Goal: Task Accomplishment & Management: Manage account settings

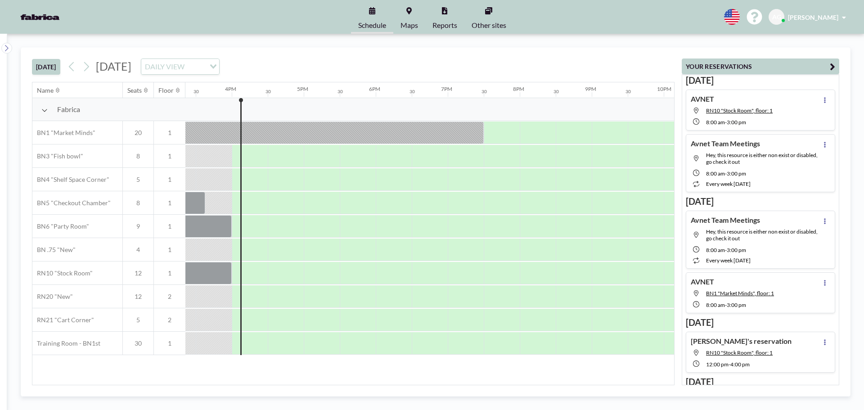
scroll to position [0, 1117]
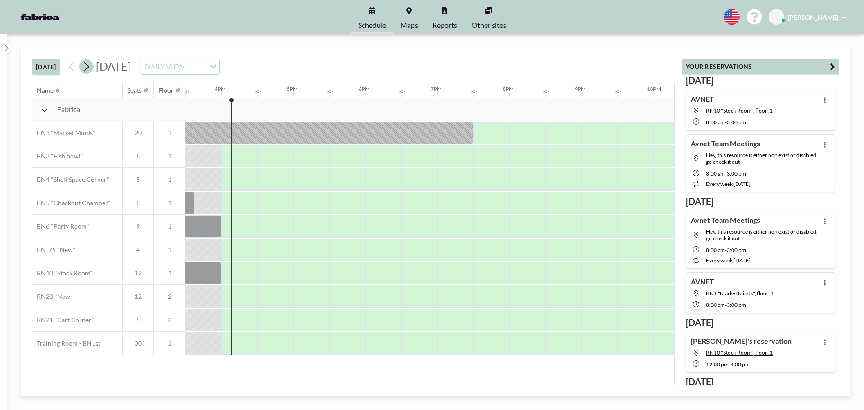
click at [88, 68] on icon at bounding box center [86, 67] width 9 height 14
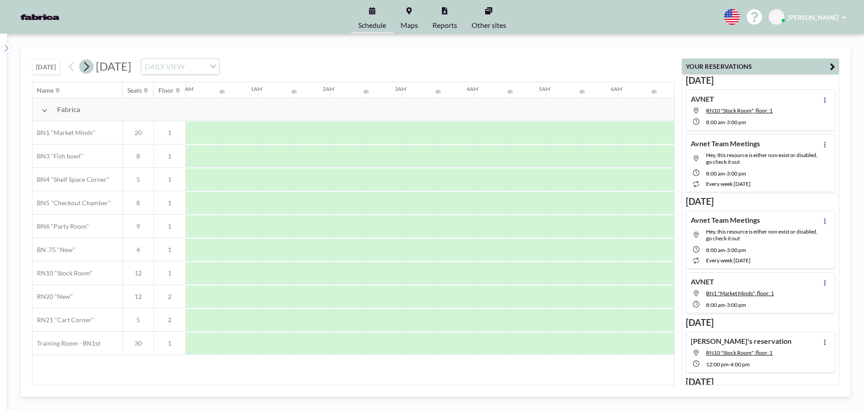
click at [88, 68] on icon at bounding box center [86, 67] width 9 height 14
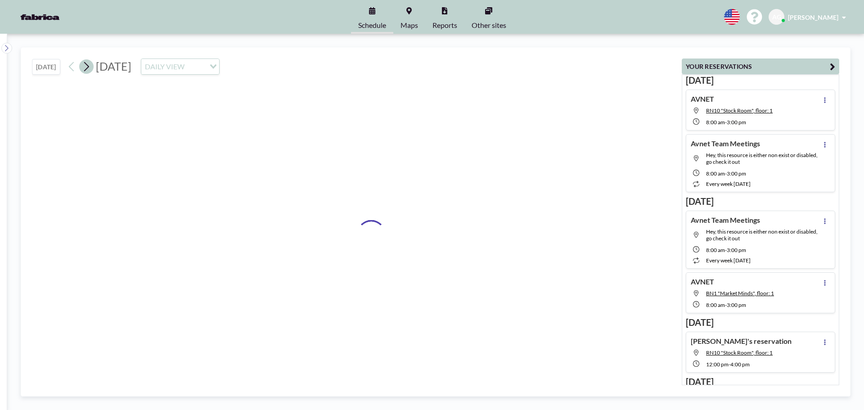
click at [88, 68] on icon at bounding box center [86, 67] width 9 height 14
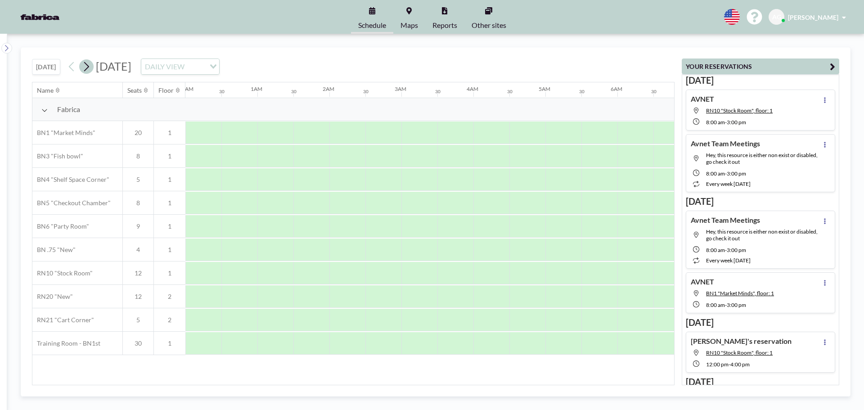
click at [88, 68] on icon at bounding box center [86, 67] width 9 height 14
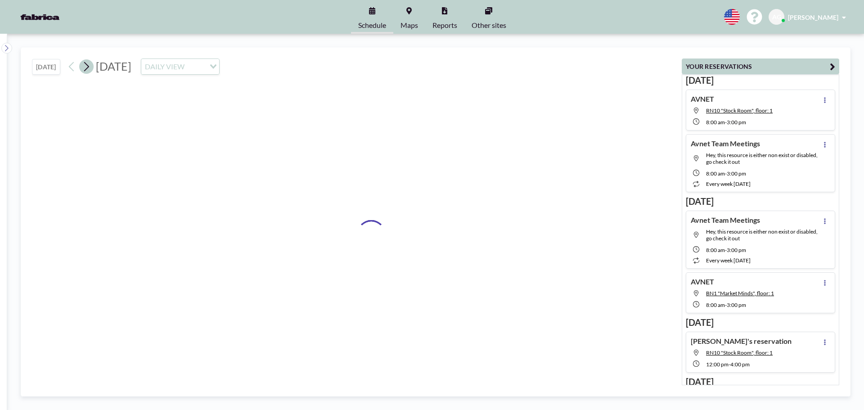
click at [88, 68] on icon at bounding box center [86, 67] width 9 height 14
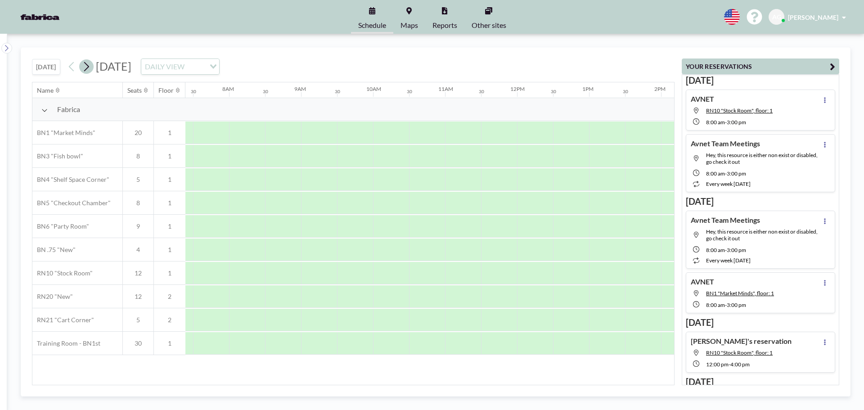
scroll to position [0, 540]
click at [71, 68] on icon at bounding box center [72, 67] width 9 height 14
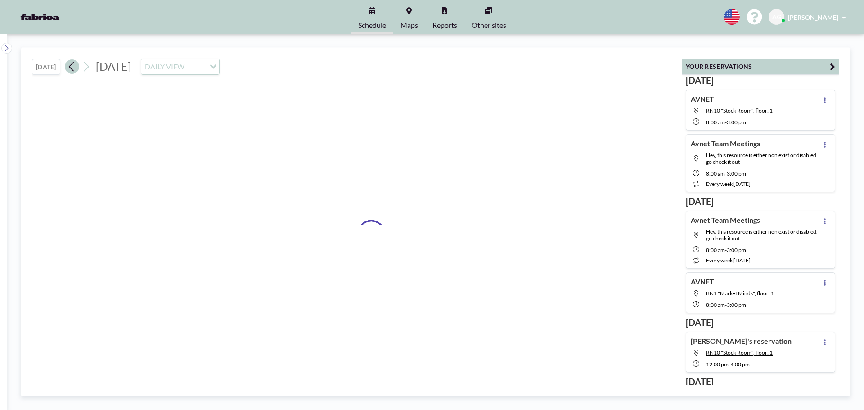
click at [71, 68] on icon at bounding box center [72, 67] width 9 height 14
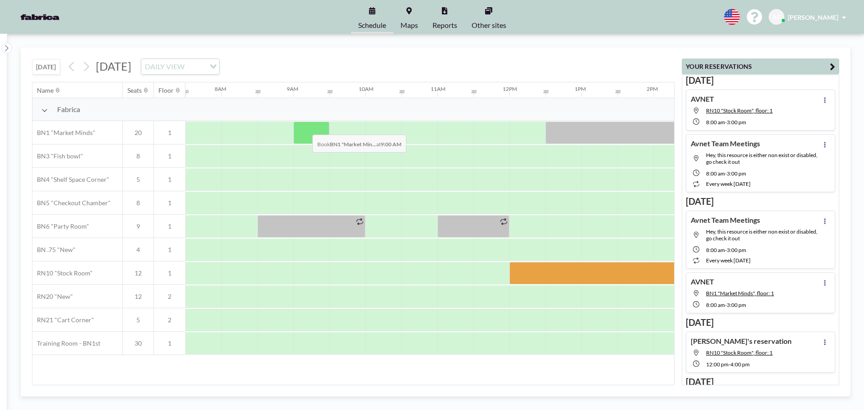
click at [305, 128] on div at bounding box center [312, 133] width 36 height 23
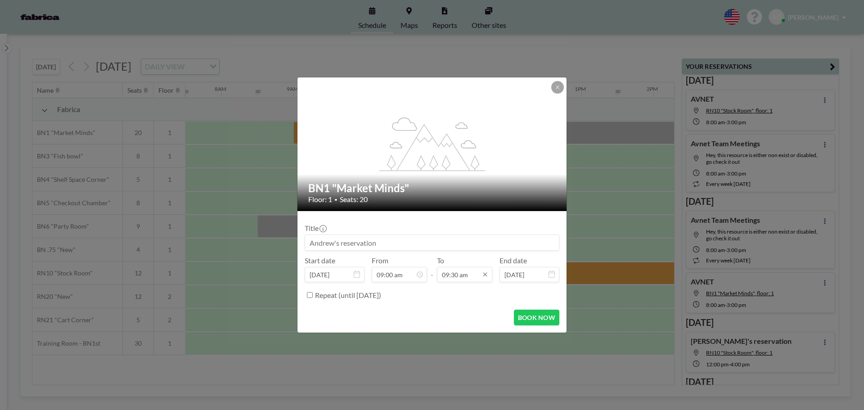
scroll to position [304, 0]
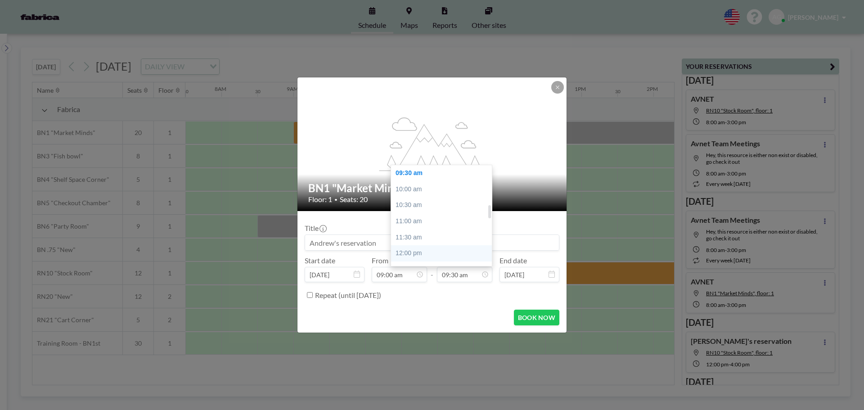
click at [434, 253] on div "12:00 pm" at bounding box center [443, 253] width 105 height 16
type input "12:00 pm"
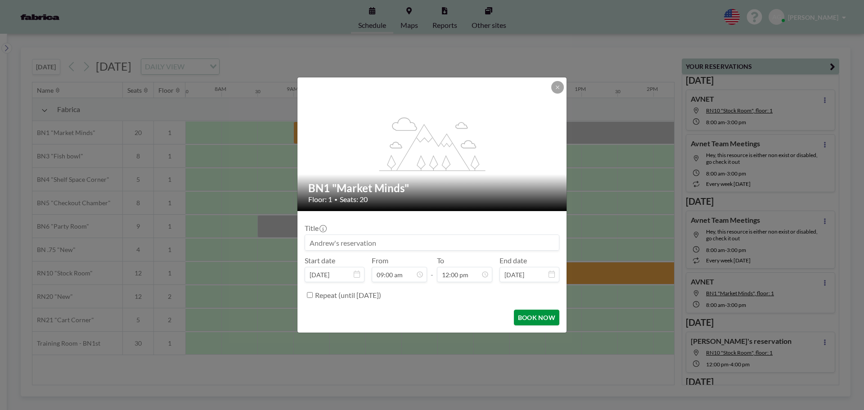
scroll to position [384, 0]
drag, startPoint x: 538, startPoint y: 319, endPoint x: 536, endPoint y: 314, distance: 5.6
click at [538, 318] on button "BOOK NOW" at bounding box center [536, 318] width 45 height 16
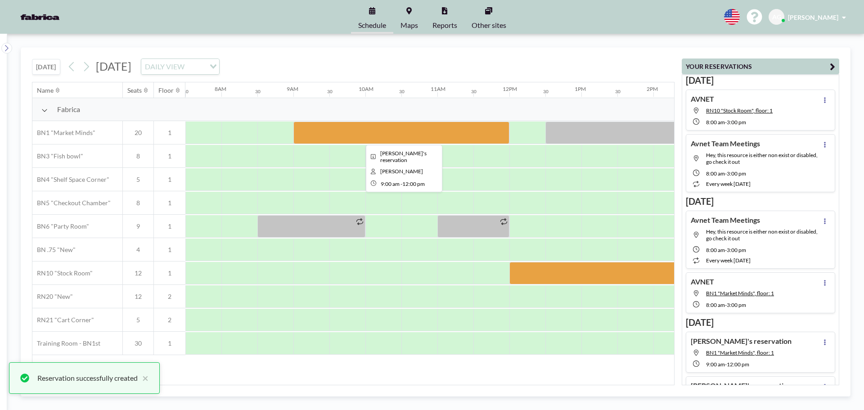
click at [340, 131] on div at bounding box center [402, 133] width 216 height 23
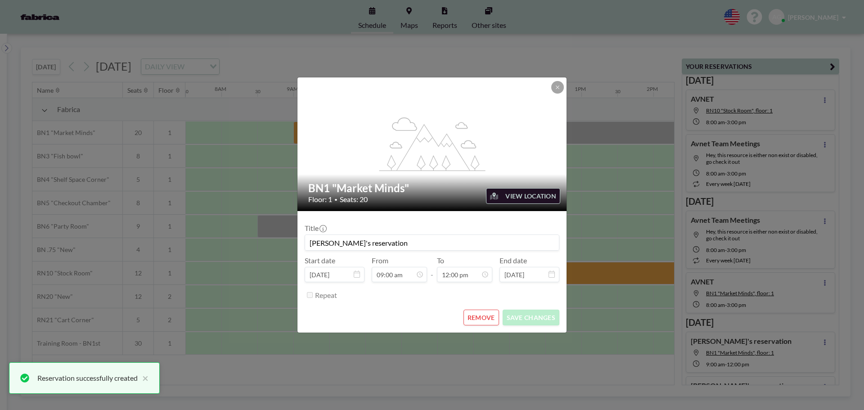
click at [319, 240] on input "[PERSON_NAME]'s reservation" at bounding box center [432, 242] width 254 height 15
drag, startPoint x: 364, startPoint y: 238, endPoint x: 286, endPoint y: 239, distance: 77.4
click at [286, 239] on div "flex-grow: 1.2; BN1 "Market Minds" Floor: 1 • Seats: 20 VIEW LOCATION Title [PE…" at bounding box center [432, 205] width 864 height 410
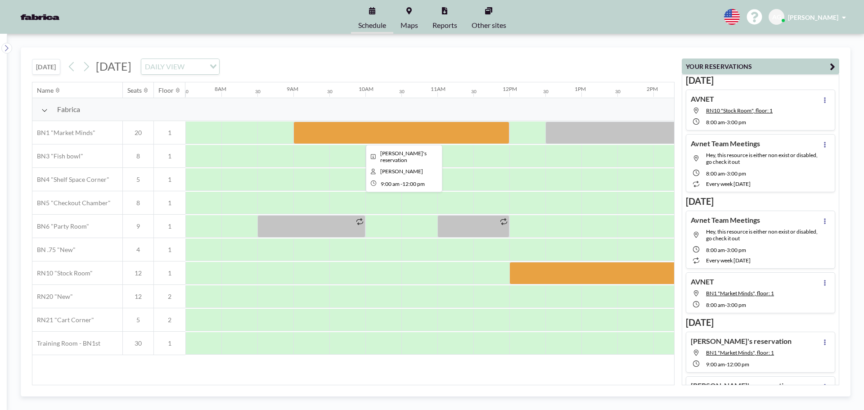
click at [334, 136] on div at bounding box center [402, 133] width 216 height 23
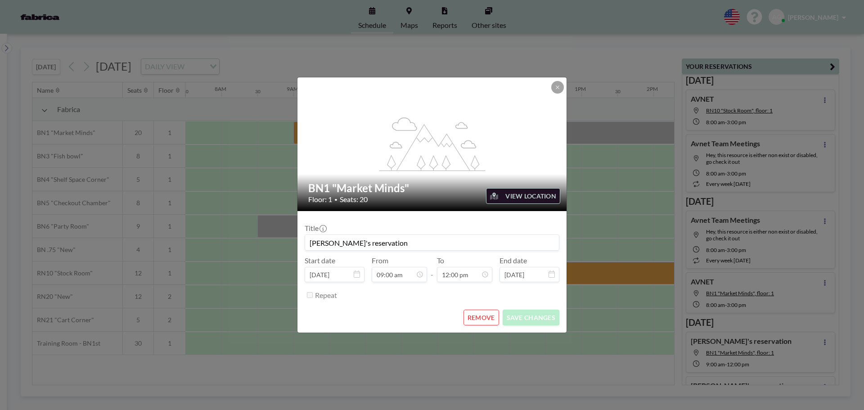
drag, startPoint x: 331, startPoint y: 240, endPoint x: 395, endPoint y: 248, distance: 64.4
click at [344, 240] on input "[PERSON_NAME]'s reservation" at bounding box center [432, 242] width 254 height 15
click at [396, 248] on input "[PERSON_NAME]'s reservation" at bounding box center [432, 242] width 254 height 15
type input "A"
type input "Avnet"
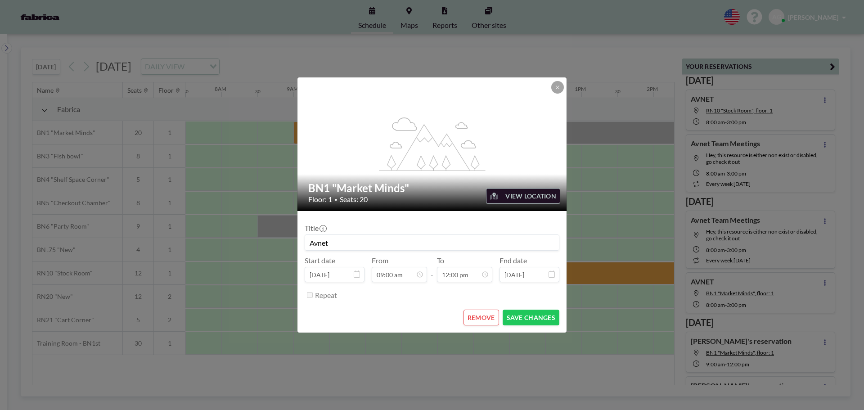
scroll to position [289, 0]
click at [529, 318] on button "SAVE CHANGES" at bounding box center [531, 318] width 57 height 16
